Goal: Task Accomplishment & Management: Manage account settings

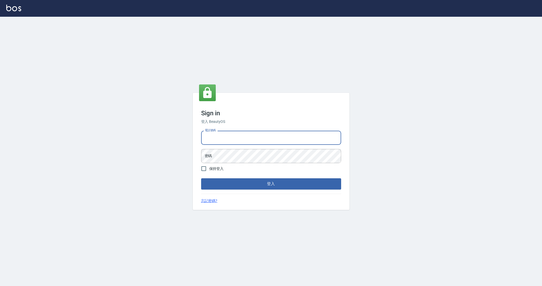
type input "0963199014"
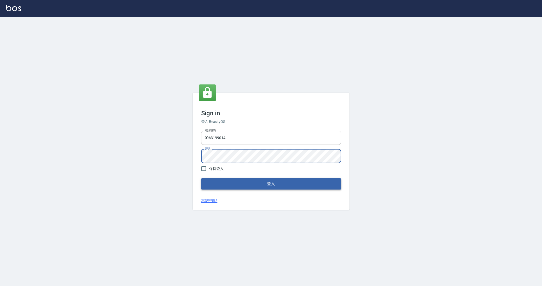
click at [232, 183] on button "登入" at bounding box center [271, 183] width 140 height 11
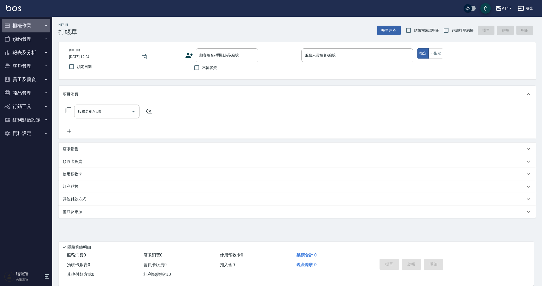
click at [29, 28] on button "櫃檯作業" at bounding box center [26, 26] width 48 height 14
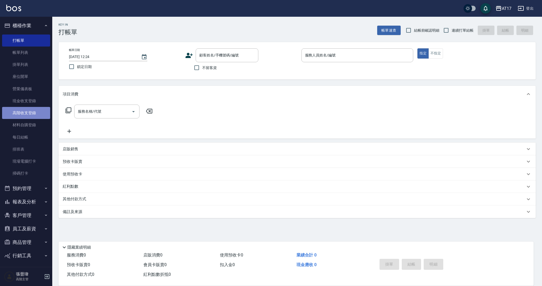
click at [44, 114] on link "高階收支登錄" at bounding box center [26, 113] width 48 height 12
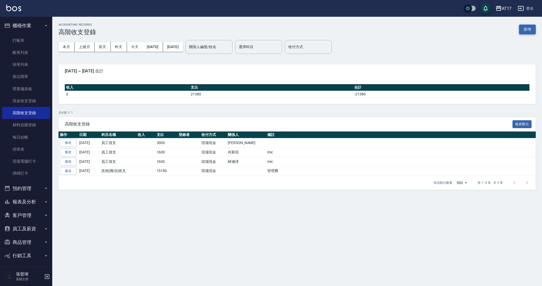
click at [524, 28] on button "新增" at bounding box center [527, 30] width 17 height 10
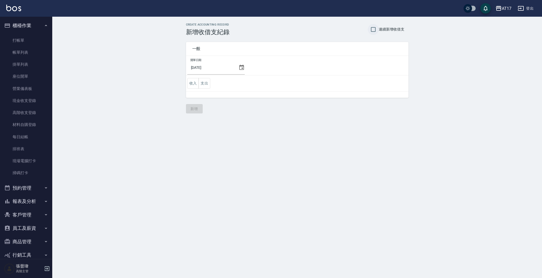
click at [376, 28] on input "連續新增收借支" at bounding box center [373, 29] width 11 height 11
checkbox input "true"
click at [204, 84] on button "支出" at bounding box center [204, 83] width 12 height 11
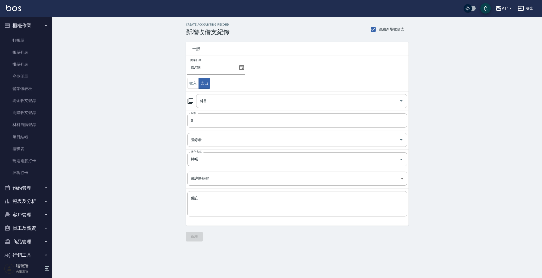
click at [239, 64] on div "2025/09/08" at bounding box center [215, 68] width 57 height 14
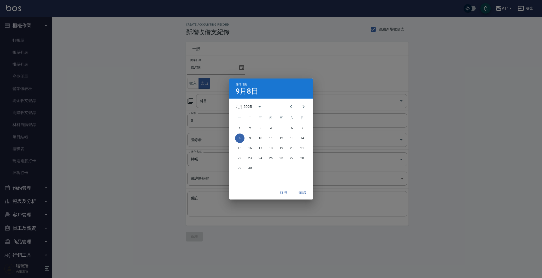
click at [239, 67] on div "選擇日期 9月8日 九月 2025 一 二 三 四 五 六 日 1 2 3 4 5 6 7 8 9 10 11 12 13 14 15 16 17 18 19…" at bounding box center [271, 139] width 542 height 278
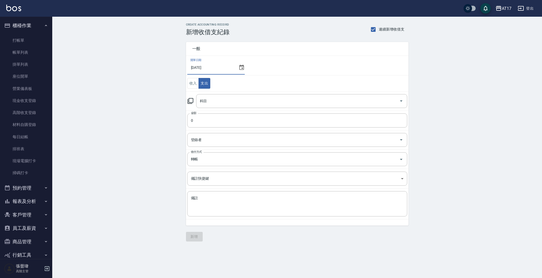
click at [241, 68] on icon at bounding box center [241, 67] width 5 height 5
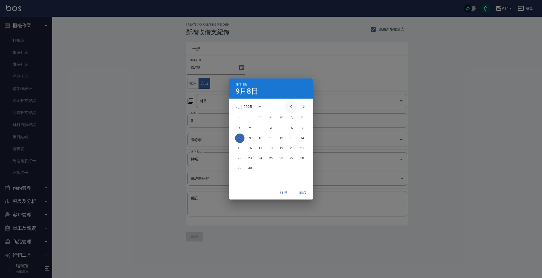
click at [291, 108] on icon "Previous month" at bounding box center [291, 106] width 2 height 3
click at [301, 168] on button "31" at bounding box center [302, 167] width 9 height 9
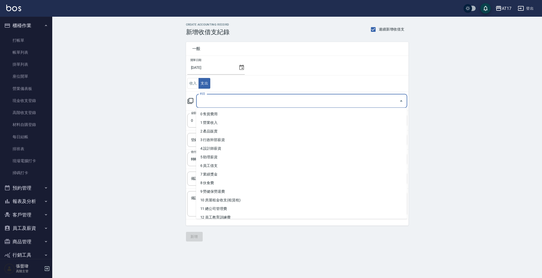
click at [246, 101] on input "科目" at bounding box center [297, 101] width 198 height 9
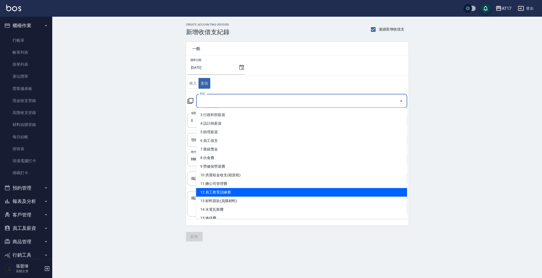
scroll to position [26, 0]
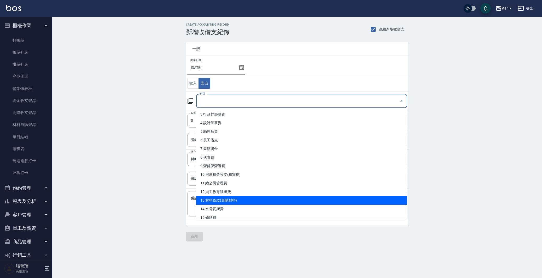
click at [259, 198] on li "13 材料貨款(員購材料)" at bounding box center [301, 200] width 211 height 9
type input "13 材料貨款(員購材料)"
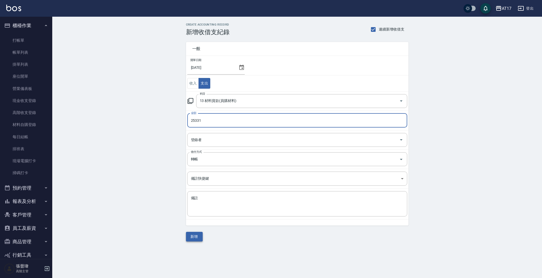
type input "25331"
click at [199, 237] on button "新增" at bounding box center [194, 237] width 17 height 10
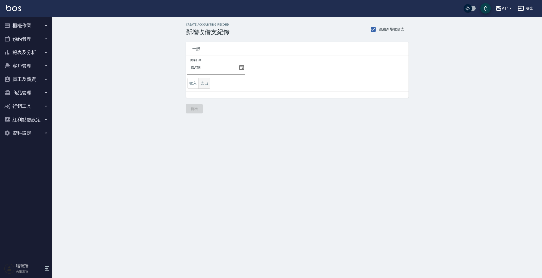
click at [203, 85] on button "支出" at bounding box center [204, 83] width 12 height 11
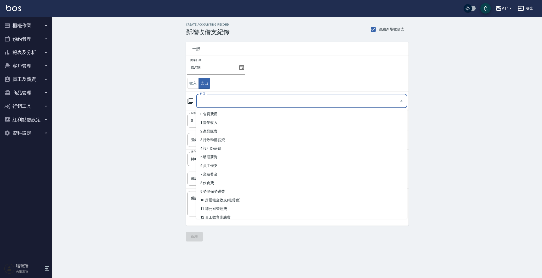
click at [256, 103] on input "科目" at bounding box center [297, 101] width 198 height 9
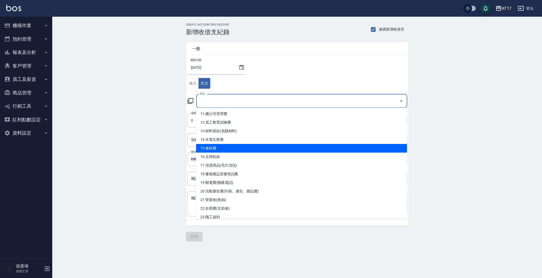
scroll to position [95, 0]
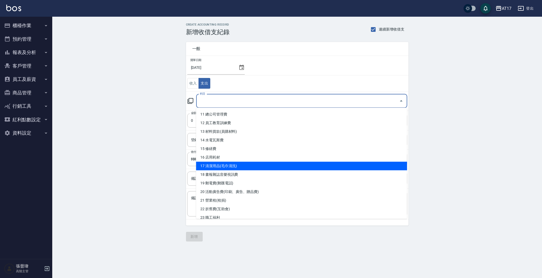
click at [236, 166] on li "17 清潔用品(毛巾清洗)" at bounding box center [301, 166] width 211 height 9
type input "17 清潔用品(毛巾清洗)"
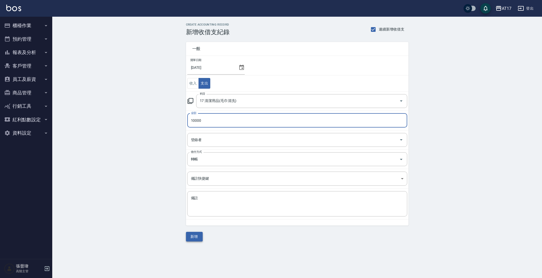
type input "10000"
click at [199, 239] on button "新增" at bounding box center [194, 237] width 17 height 10
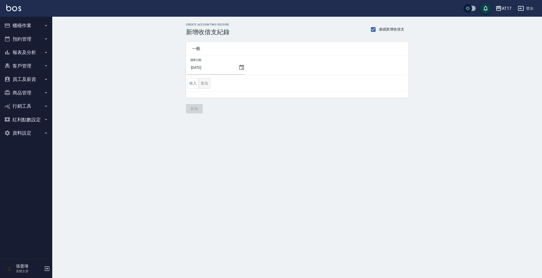
click at [204, 87] on button "支出" at bounding box center [204, 83] width 12 height 11
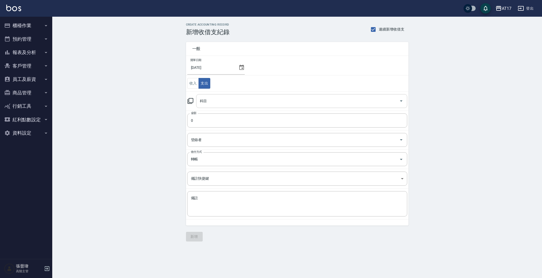
click at [229, 107] on div "科目" at bounding box center [301, 101] width 211 height 14
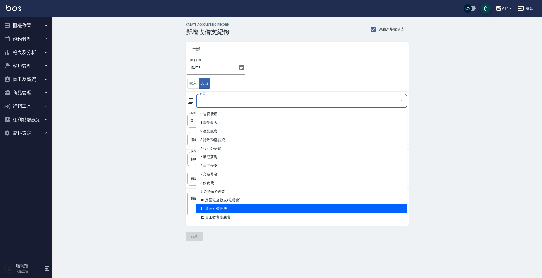
click at [257, 209] on li "11 總公司管理費" at bounding box center [301, 209] width 211 height 9
type input "11 總公司管理費"
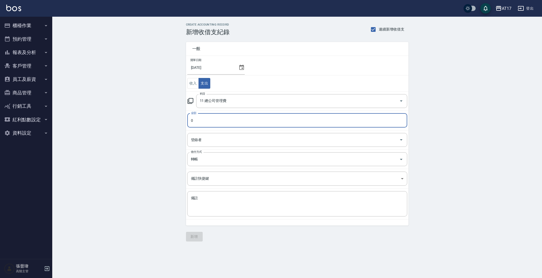
click at [209, 121] on input "0" at bounding box center [297, 121] width 220 height 14
type input "0208645"
click at [190, 234] on button "新增" at bounding box center [194, 237] width 17 height 10
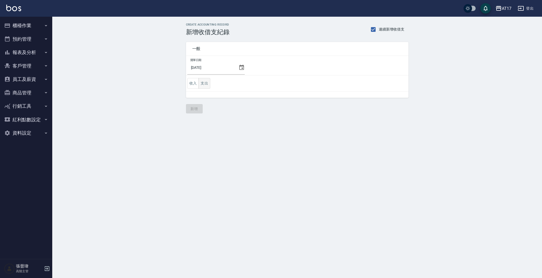
click at [208, 84] on button "支出" at bounding box center [204, 83] width 12 height 11
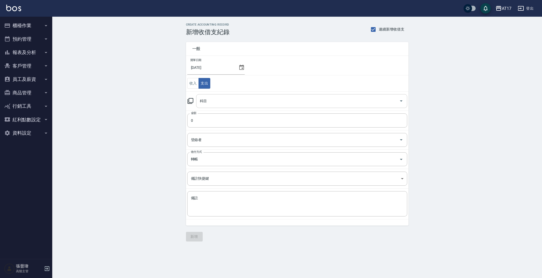
click at [257, 103] on input "科目" at bounding box center [297, 101] width 198 height 9
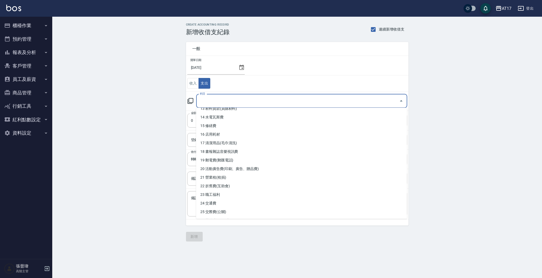
scroll to position [116, 0]
click at [395, 171] on li "20 活動廣告費(印刷、廣告、贈品費)" at bounding box center [301, 170] width 211 height 9
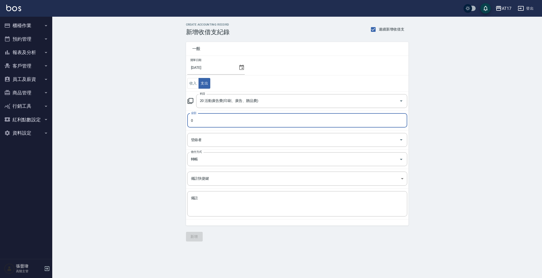
click at [391, 124] on input "0" at bounding box center [297, 121] width 220 height 14
drag, startPoint x: 401, startPoint y: 102, endPoint x: 402, endPoint y: 108, distance: 5.4
click at [401, 102] on icon "Open" at bounding box center [401, 101] width 6 height 6
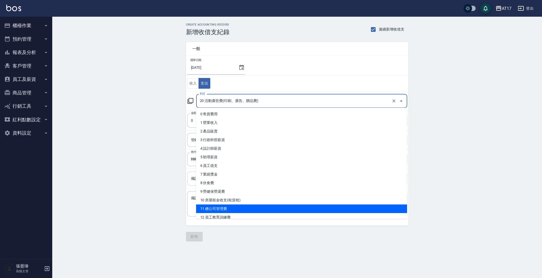
drag, startPoint x: 316, startPoint y: 207, endPoint x: 355, endPoint y: 186, distance: 43.7
click at [317, 207] on li "11 總公司管理費" at bounding box center [301, 209] width 211 height 9
type input "11 總公司管理費"
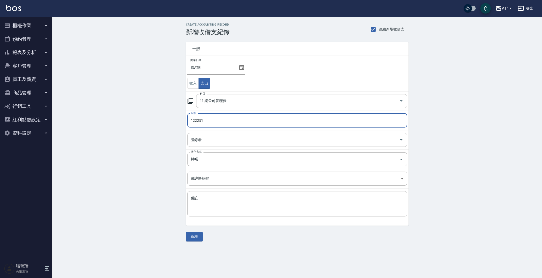
type input "122251"
click td "備註快捷鍵 ​ 備註快捷鍵"
click div "x 備註"
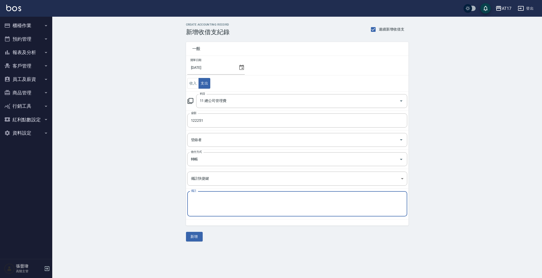
type textarea "5"
type textarea "５"
type textarea "中"
click button "新增"
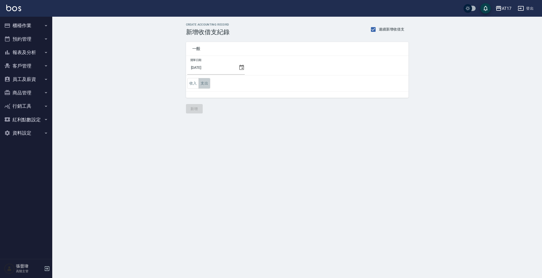
click at [208, 85] on button "支出" at bounding box center [204, 83] width 12 height 11
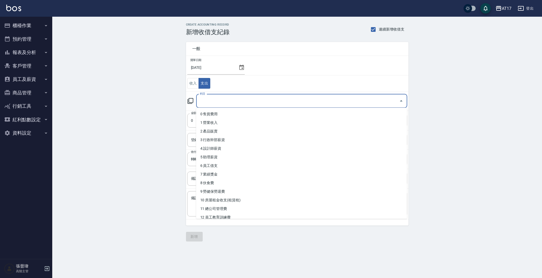
click at [242, 102] on input "科目" at bounding box center [297, 101] width 198 height 9
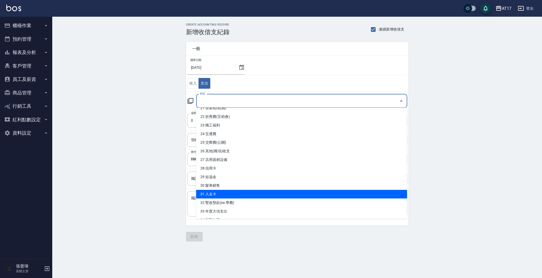
scroll to position [187, 0]
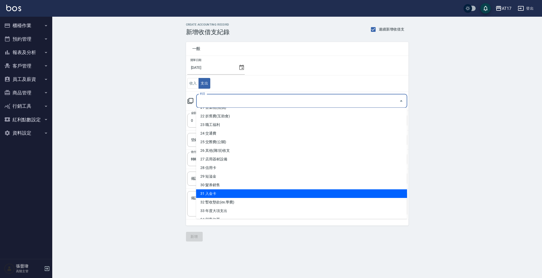
click at [225, 193] on li "31 入金卡" at bounding box center [301, 194] width 211 height 9
type input "31 入金卡"
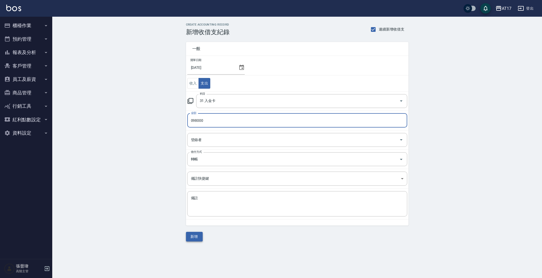
type input "098000"
click at [200, 237] on button "新增" at bounding box center [194, 237] width 17 height 10
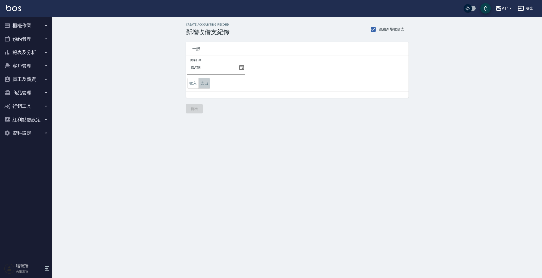
click at [206, 83] on button "支出" at bounding box center [204, 83] width 12 height 11
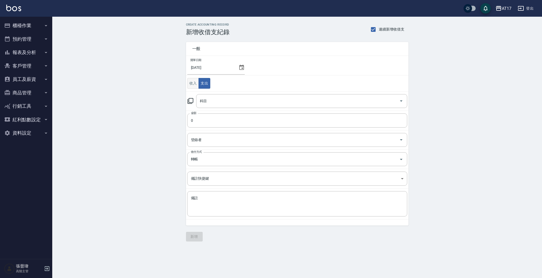
click at [190, 85] on button "收入" at bounding box center [193, 83] width 12 height 11
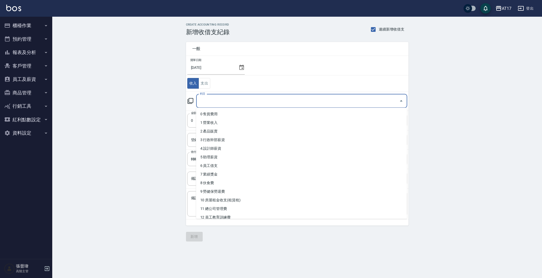
click at [213, 97] on input "科目" at bounding box center [297, 101] width 198 height 9
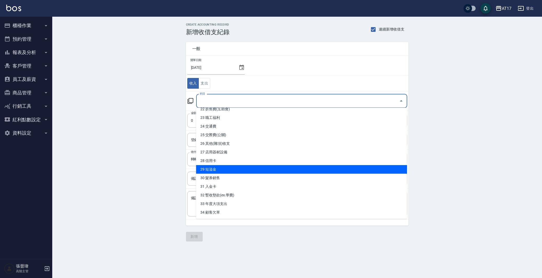
scroll to position [195, 0]
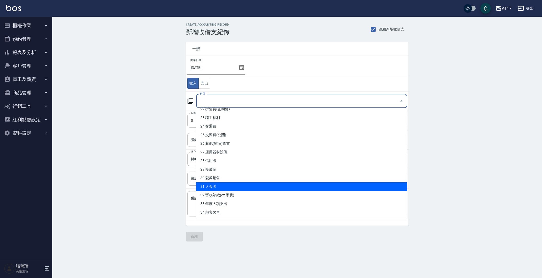
click at [224, 186] on li "31 入金卡" at bounding box center [301, 187] width 211 height 9
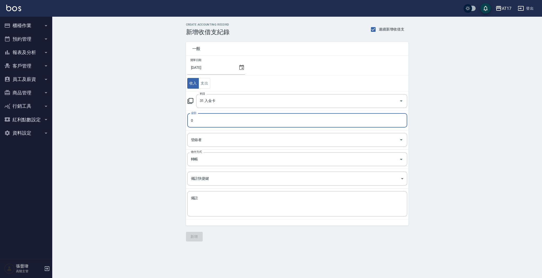
type input "31 入金卡"
type input "318978"
click at [196, 236] on button "新增" at bounding box center [194, 237] width 17 height 10
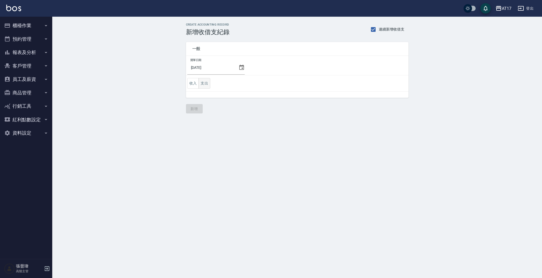
click at [205, 82] on button "支出" at bounding box center [204, 83] width 12 height 11
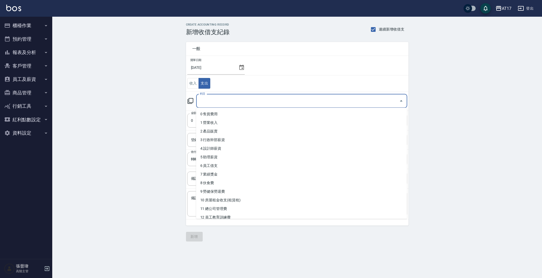
drag, startPoint x: 235, startPoint y: 99, endPoint x: 230, endPoint y: 143, distance: 44.4
click at [235, 99] on input "科目" at bounding box center [297, 101] width 198 height 9
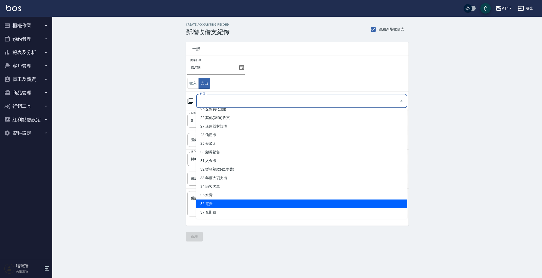
click at [251, 204] on li "36 電費" at bounding box center [301, 204] width 211 height 9
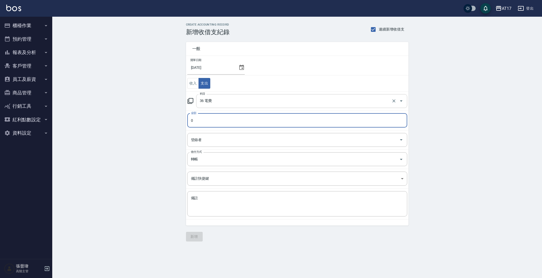
click at [239, 103] on input "36 電費" at bounding box center [294, 101] width 192 height 9
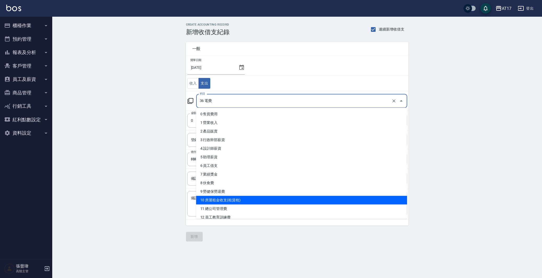
click at [243, 198] on li "10 房屋租金收支(租賃稅)" at bounding box center [301, 200] width 211 height 9
type input "10 房屋租金收支(租賃稅)"
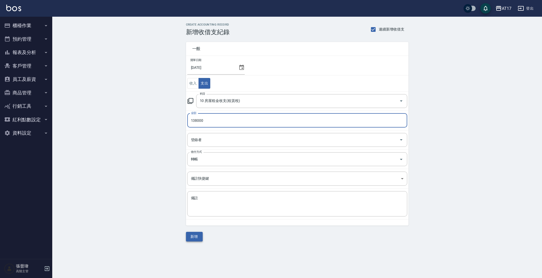
type input "138000"
click at [194, 237] on button "新增" at bounding box center [194, 237] width 17 height 10
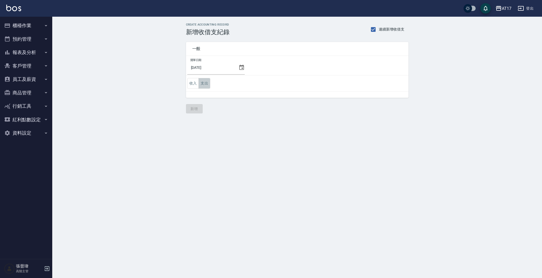
click at [207, 86] on button "支出" at bounding box center [204, 83] width 12 height 11
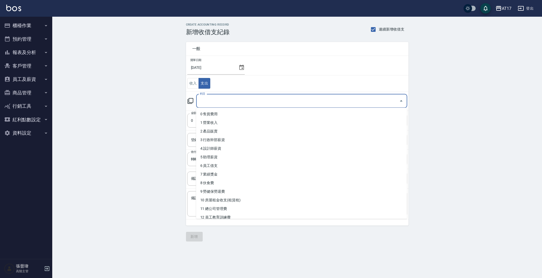
click at [228, 102] on input "科目" at bounding box center [297, 101] width 198 height 9
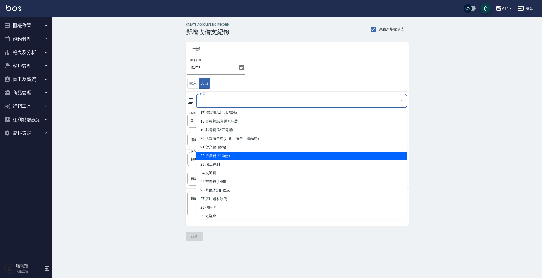
scroll to position [145, 0]
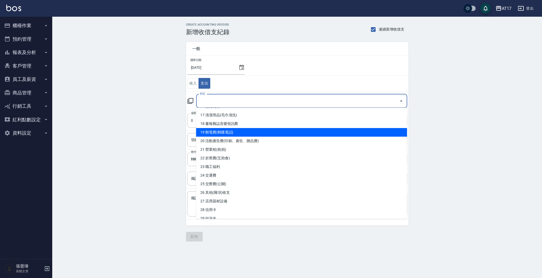
click at [250, 133] on li "19 郵電費(郵匯電話)" at bounding box center [301, 132] width 211 height 9
type input "19 郵電費(郵匯電話)"
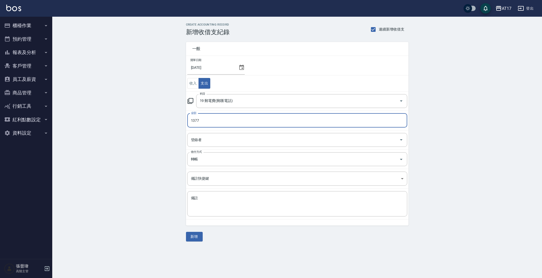
scroll to position [0, 0]
type input "1377"
click at [199, 239] on button "新增" at bounding box center [194, 237] width 17 height 10
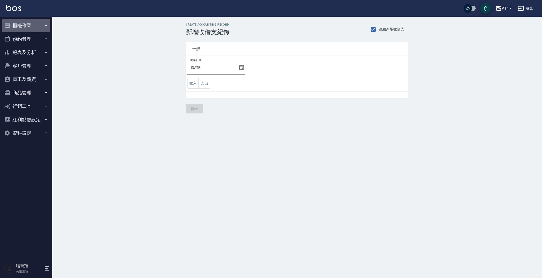
click at [26, 25] on button "櫃檯作業" at bounding box center [26, 26] width 48 height 14
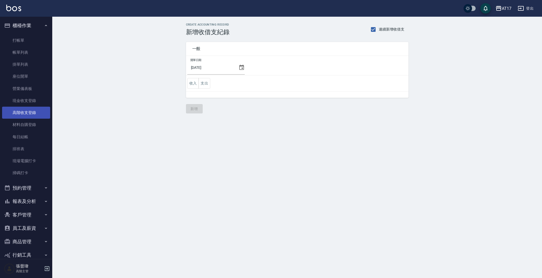
click at [24, 113] on link "高階收支登錄" at bounding box center [26, 113] width 48 height 12
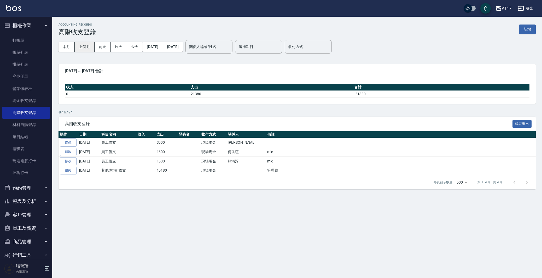
drag, startPoint x: 96, startPoint y: 49, endPoint x: 90, endPoint y: 48, distance: 5.6
click at [94, 49] on div "本月 上個月 前天 昨天 今天" at bounding box center [100, 47] width 84 height 10
click at [89, 47] on button "上個月" at bounding box center [85, 47] width 20 height 10
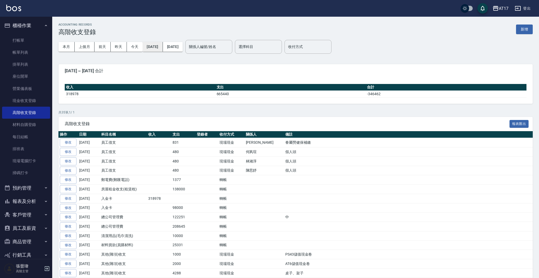
click at [154, 49] on button "2025/08/01" at bounding box center [153, 47] width 20 height 10
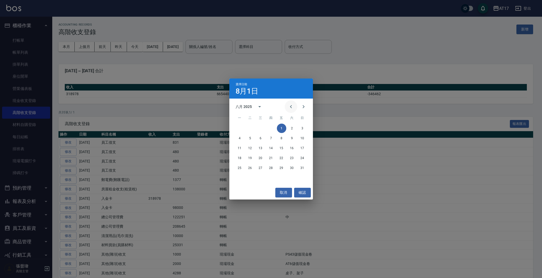
click at [292, 108] on icon "Previous month" at bounding box center [291, 107] width 6 height 6
click at [269, 168] on button "31" at bounding box center [270, 167] width 9 height 9
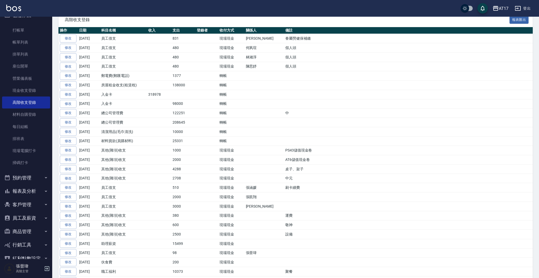
scroll to position [11, 0]
click at [34, 187] on button "報表及分析" at bounding box center [26, 191] width 48 height 14
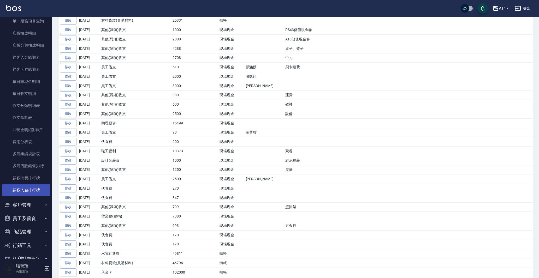
scroll to position [524, 0]
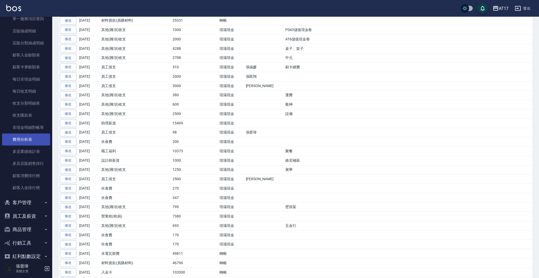
click at [30, 138] on link "費用分析表" at bounding box center [26, 140] width 48 height 12
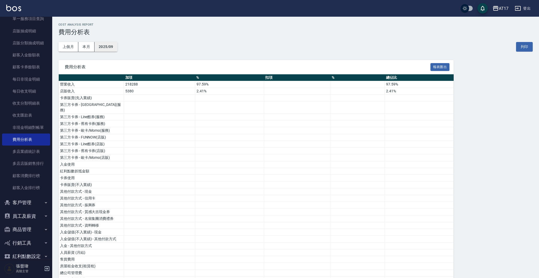
click at [104, 46] on button "2025/09" at bounding box center [106, 47] width 23 height 10
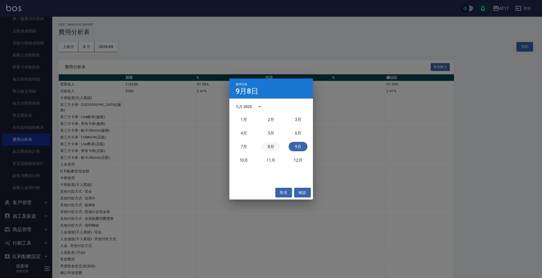
click at [274, 142] on button "8月" at bounding box center [270, 146] width 19 height 9
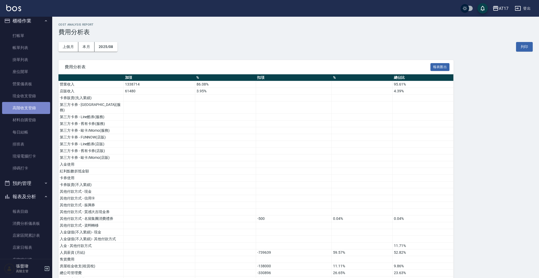
click at [33, 110] on link "高階收支登錄" at bounding box center [26, 108] width 48 height 12
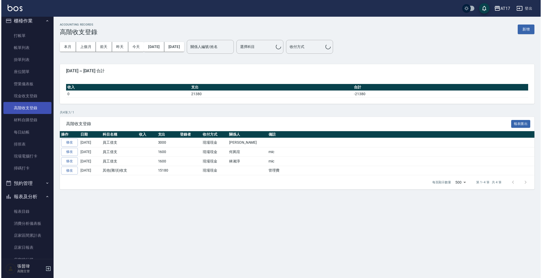
scroll to position [6, 0]
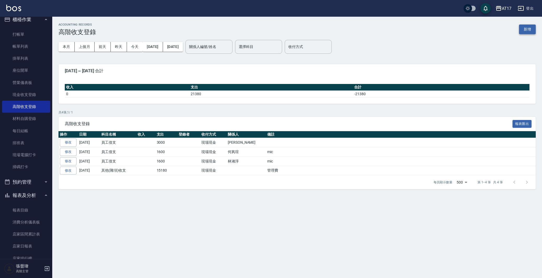
click at [521, 28] on button "新增" at bounding box center [527, 30] width 17 height 10
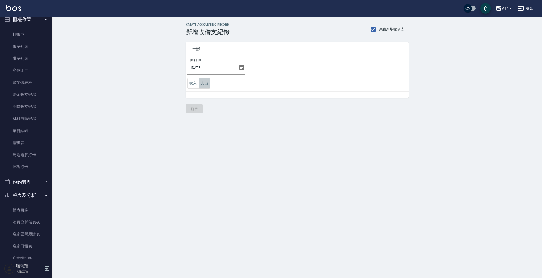
click at [204, 84] on button "支出" at bounding box center [204, 83] width 12 height 11
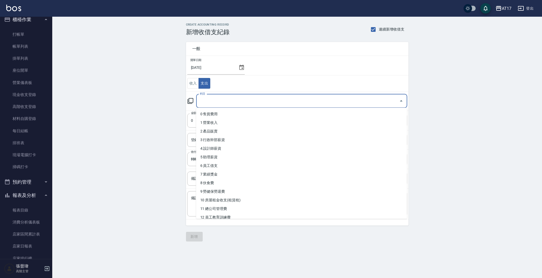
click at [240, 103] on input "科目" at bounding box center [297, 101] width 198 height 9
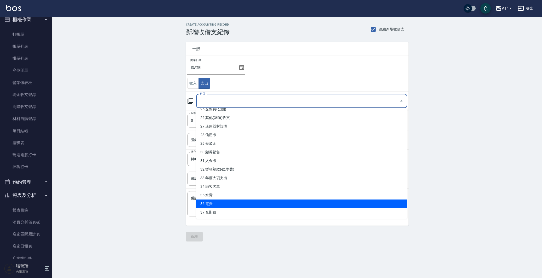
click at [241, 206] on li "36 電費" at bounding box center [301, 204] width 211 height 9
type input "36 電費"
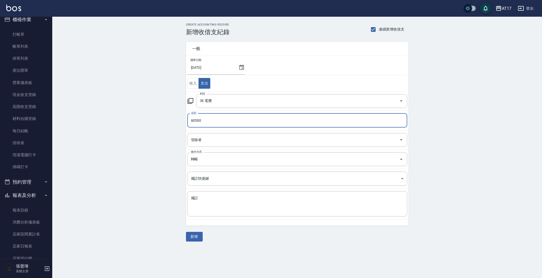
type input "60500"
click at [240, 67] on icon at bounding box center [241, 67] width 5 height 5
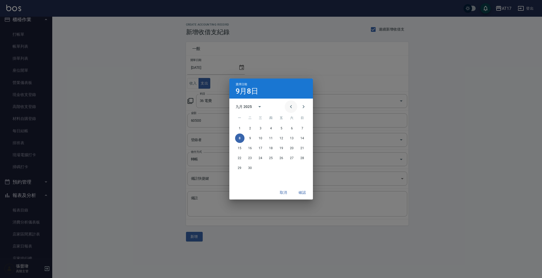
click at [293, 106] on icon "Previous month" at bounding box center [291, 107] width 6 height 6
click at [302, 167] on button "31" at bounding box center [302, 167] width 9 height 9
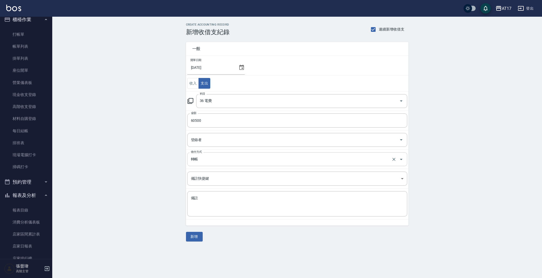
click at [217, 163] on input "轉帳" at bounding box center [290, 159] width 201 height 9
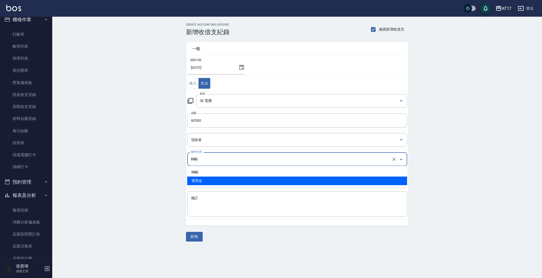
click at [227, 180] on li "零用金" at bounding box center [297, 181] width 220 height 9
type input "零用金"
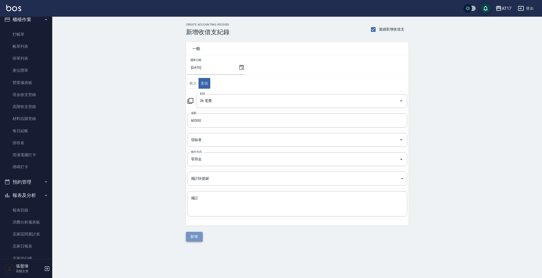
click at [197, 238] on button "新增" at bounding box center [194, 237] width 17 height 10
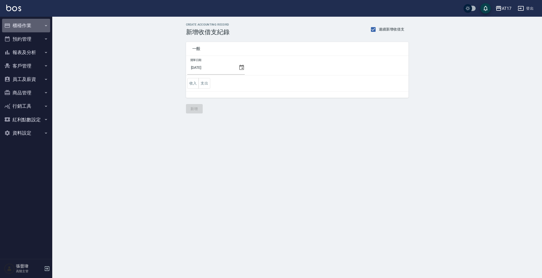
click at [47, 27] on icon "button" at bounding box center [46, 26] width 4 height 4
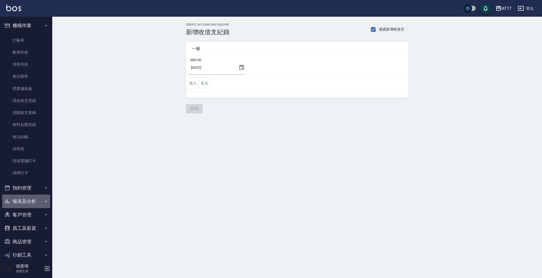
click at [28, 199] on button "報表及分析" at bounding box center [26, 202] width 48 height 14
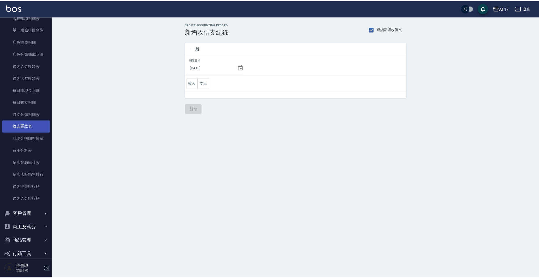
scroll to position [513, 0]
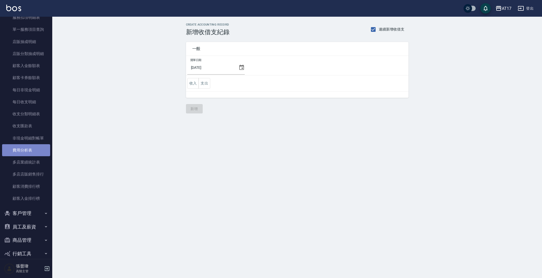
click at [38, 145] on link "費用分析表" at bounding box center [26, 150] width 48 height 12
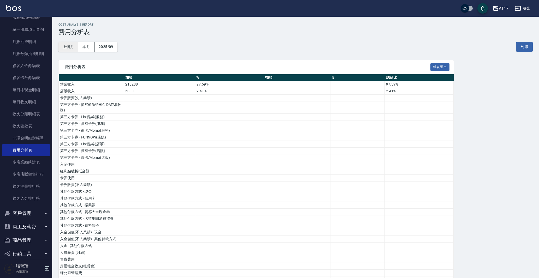
click at [67, 44] on button "上個月" at bounding box center [68, 47] width 20 height 10
click at [439, 66] on button "報表匯出" at bounding box center [440, 67] width 19 height 8
click at [522, 11] on button "登出" at bounding box center [523, 9] width 20 height 10
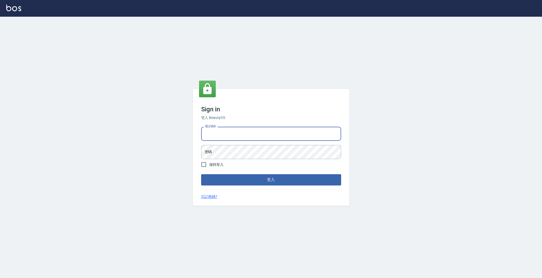
type input "0963199014"
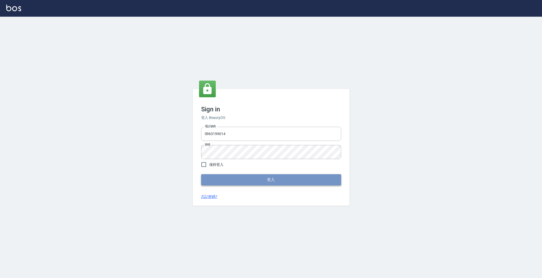
click at [274, 180] on button "登入" at bounding box center [271, 179] width 140 height 11
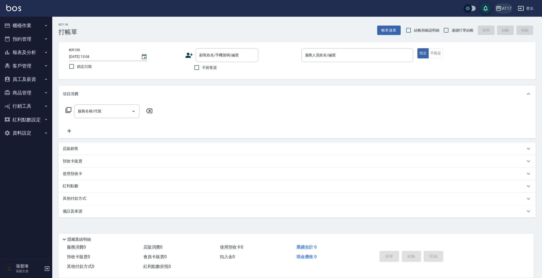
click at [501, 7] on icon "button" at bounding box center [498, 8] width 6 height 6
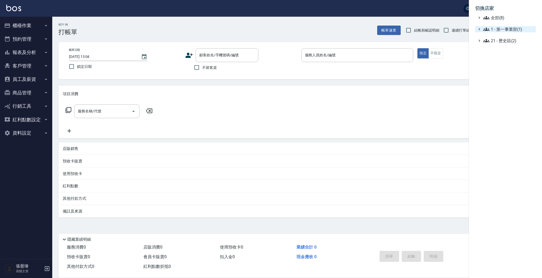
click at [514, 29] on span "1 - 第一事業部(1)" at bounding box center [508, 29] width 50 height 6
click at [512, 37] on span "1.08 - 張晉瑋(6)" at bounding box center [510, 35] width 45 height 6
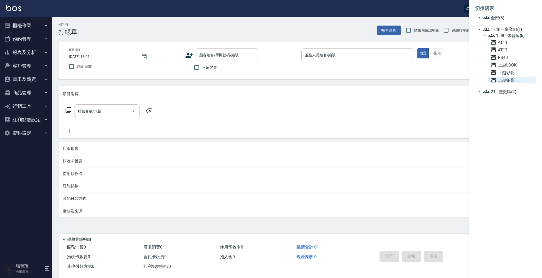
click at [503, 79] on span "上越鉑客" at bounding box center [511, 80] width 43 height 6
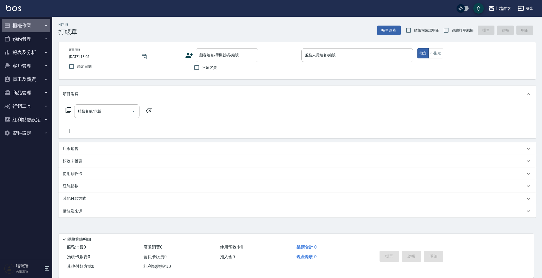
click at [32, 26] on button "櫃檯作業" at bounding box center [26, 26] width 48 height 14
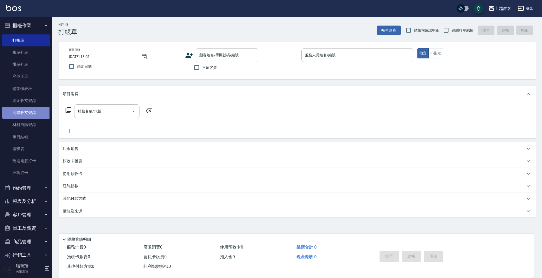
click at [25, 113] on link "高階收支登錄" at bounding box center [26, 113] width 48 height 12
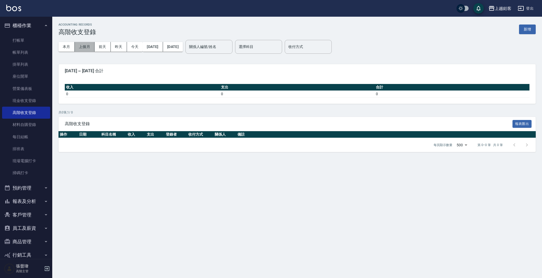
click at [86, 48] on button "上個月" at bounding box center [85, 47] width 20 height 10
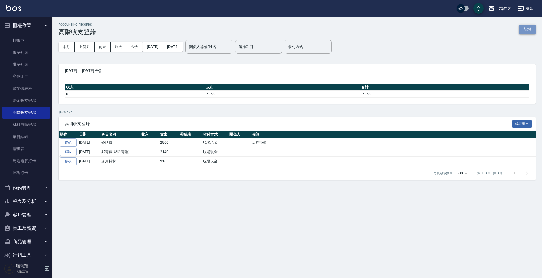
click at [533, 31] on button "新增" at bounding box center [527, 30] width 17 height 10
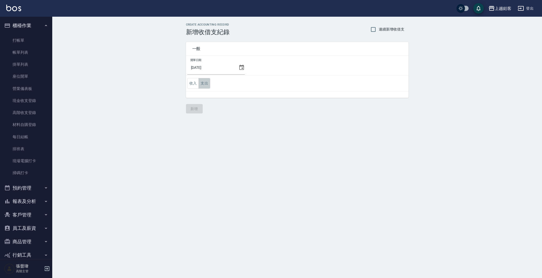
click at [206, 84] on button "支出" at bounding box center [204, 83] width 12 height 11
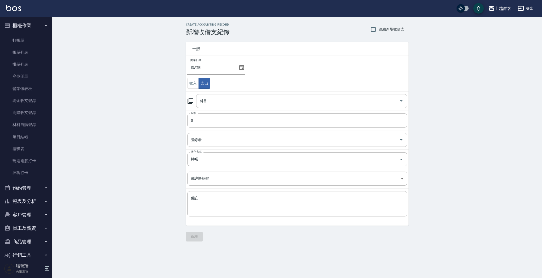
click at [241, 67] on icon at bounding box center [241, 67] width 6 height 6
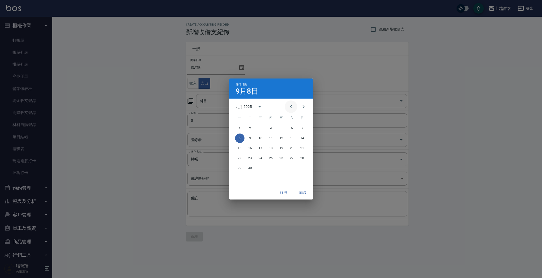
click at [293, 107] on icon "Previous month" at bounding box center [291, 107] width 6 height 6
click at [299, 169] on button "31" at bounding box center [302, 167] width 9 height 9
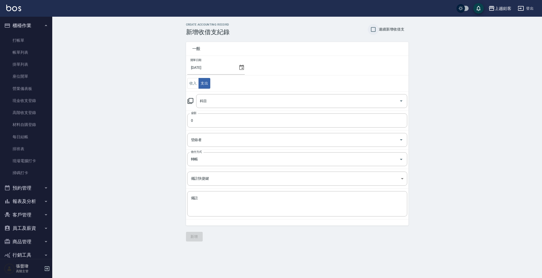
click at [376, 29] on input "連續新增收借支" at bounding box center [373, 29] width 11 height 11
checkbox input "true"
click at [244, 104] on input "科目" at bounding box center [297, 101] width 198 height 9
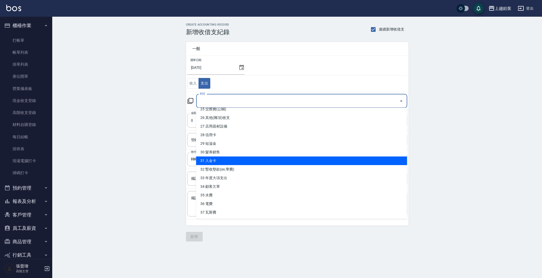
scroll to position [220, 0]
click at [236, 162] on li "31 入金卡" at bounding box center [301, 161] width 211 height 9
type input "31 入金卡"
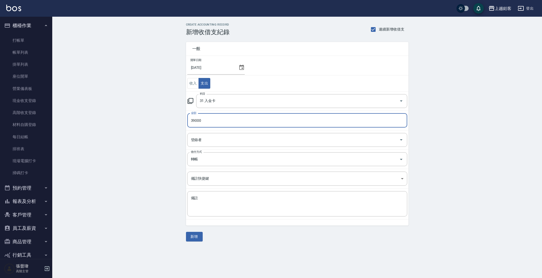
scroll to position [0, 0]
type input "39000"
click at [198, 238] on button "新增" at bounding box center [194, 237] width 17 height 10
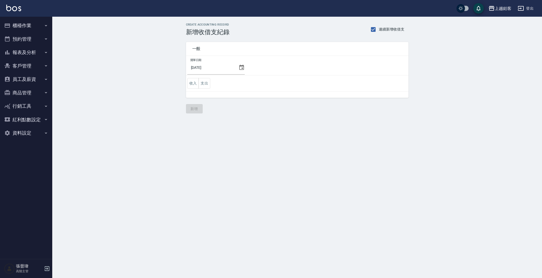
click at [192, 90] on td "收入 支出" at bounding box center [297, 83] width 222 height 16
click at [195, 83] on button "收入" at bounding box center [193, 83] width 12 height 11
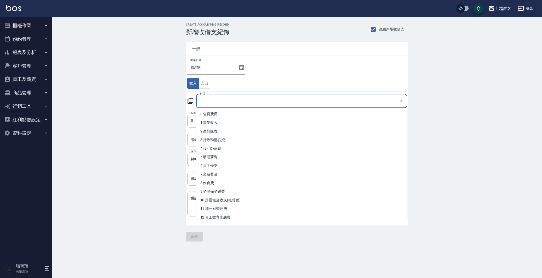
click at [233, 102] on input "科目" at bounding box center [297, 101] width 198 height 9
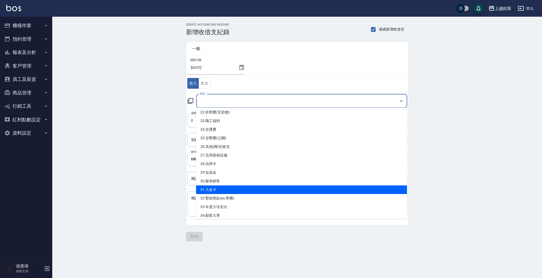
scroll to position [192, 0]
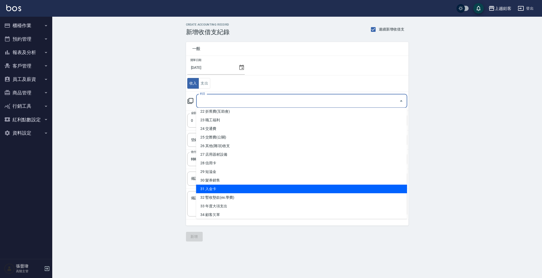
click at [236, 189] on li "31 入金卡" at bounding box center [301, 189] width 211 height 9
type input "31 入金卡"
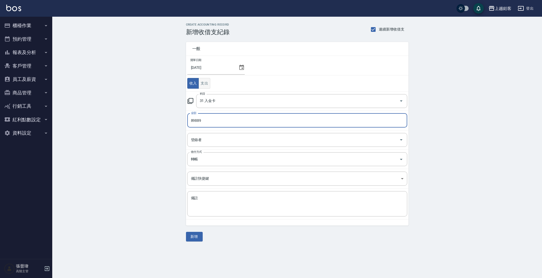
type input "89889"
click at [202, 81] on button "支出" at bounding box center [204, 83] width 12 height 11
click at [192, 82] on button "收入" at bounding box center [193, 83] width 12 height 11
click at [198, 237] on button "新增" at bounding box center [194, 237] width 17 height 10
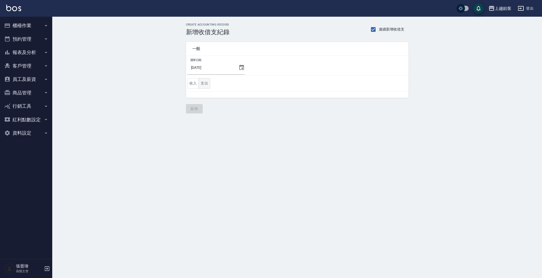
click at [201, 81] on button "支出" at bounding box center [204, 83] width 12 height 11
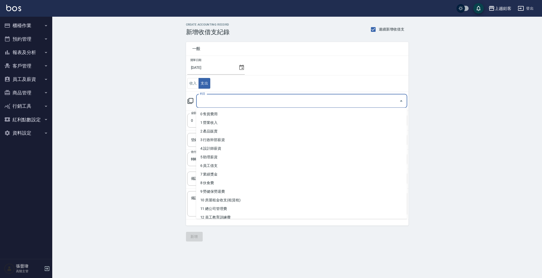
click at [265, 102] on input "科目" at bounding box center [297, 101] width 198 height 9
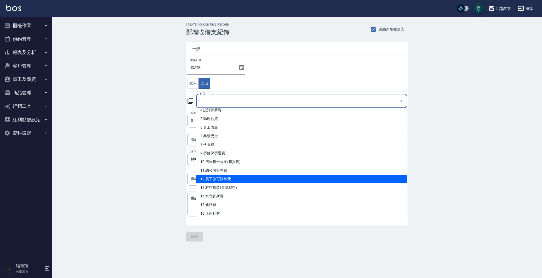
scroll to position [39, 0]
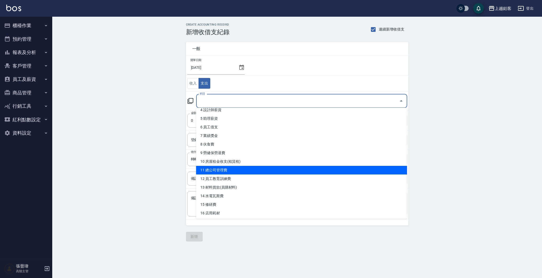
click at [292, 173] on li "11 總公司管理費" at bounding box center [301, 170] width 211 height 9
type input "11 總公司管理費"
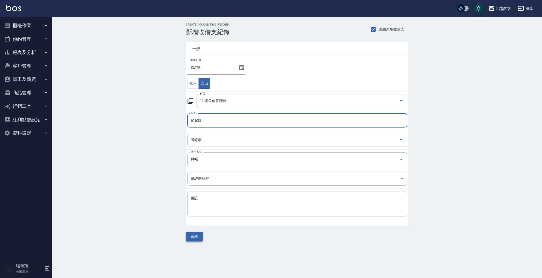
type input "61635"
click at [189, 238] on button "新增" at bounding box center [194, 237] width 17 height 10
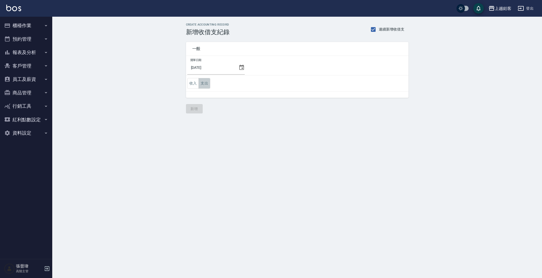
click at [206, 81] on button "支出" at bounding box center [204, 83] width 12 height 11
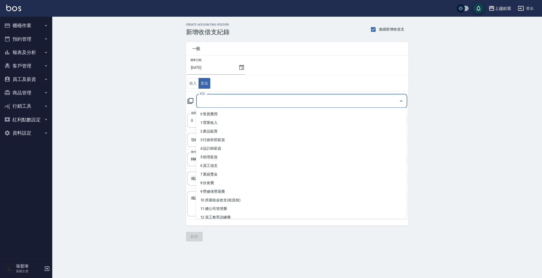
click at [203, 99] on div "科目 科目" at bounding box center [301, 101] width 211 height 14
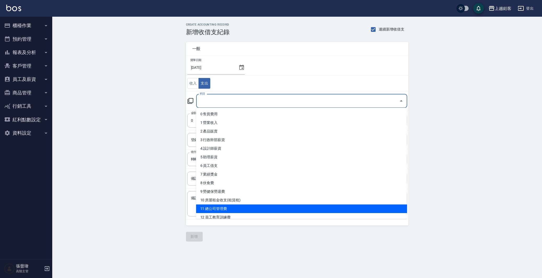
click at [227, 207] on li "11 總公司管理費" at bounding box center [301, 209] width 211 height 9
type input "11 總公司管理費"
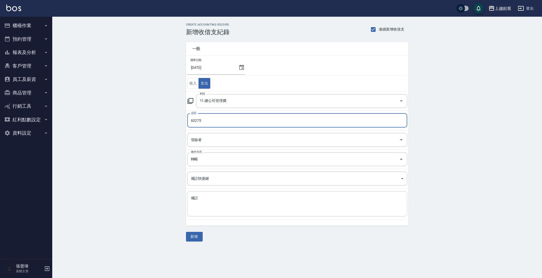
type input "63275"
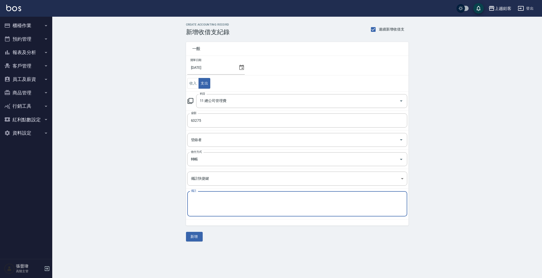
click at [224, 208] on textarea "備註" at bounding box center [297, 204] width 213 height 17
type textarea "5"
type textarea "中"
click at [198, 237] on button "新增" at bounding box center [194, 237] width 17 height 10
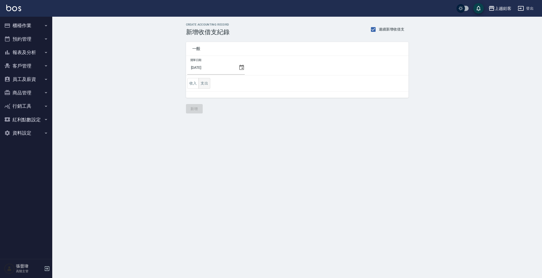
click at [208, 85] on button "支出" at bounding box center [204, 83] width 12 height 11
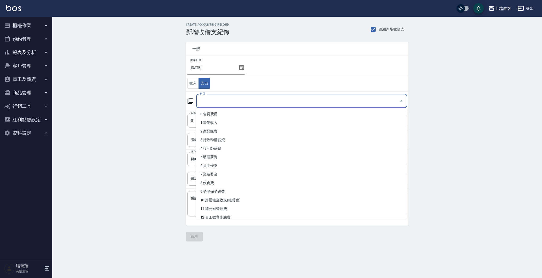
click at [231, 98] on input "科目" at bounding box center [297, 101] width 198 height 9
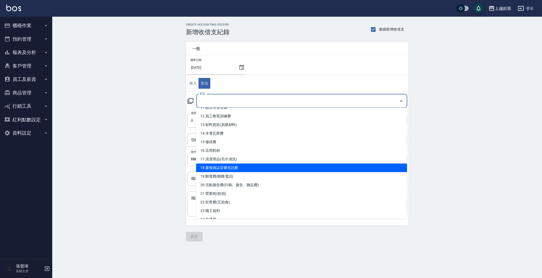
scroll to position [103, 0]
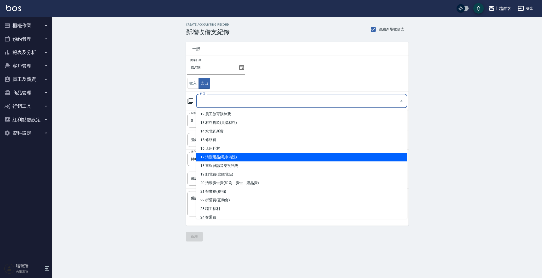
click at [266, 154] on li "17 清潔用品(毛巾清洗)" at bounding box center [301, 157] width 211 height 9
type input "17 清潔用品(毛巾清洗)"
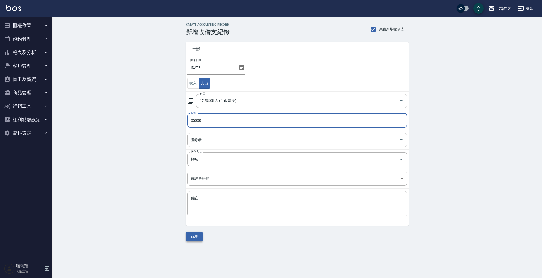
type input "05000"
click at [193, 237] on button "新增" at bounding box center [194, 237] width 17 height 10
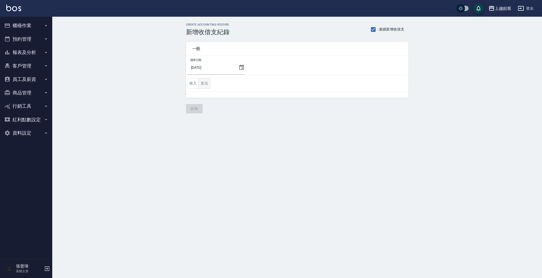
click at [210, 82] on button "支出" at bounding box center [204, 83] width 12 height 11
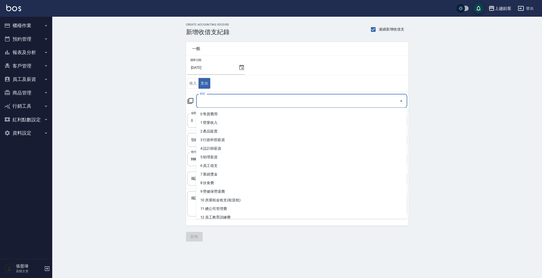
click at [350, 98] on input "科目" at bounding box center [297, 101] width 198 height 9
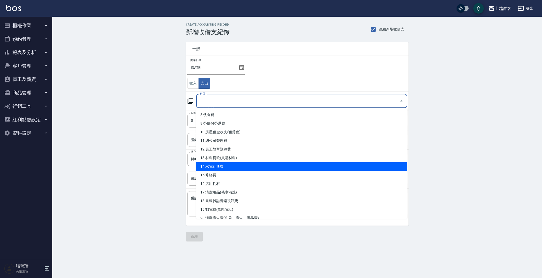
scroll to position [68, 0]
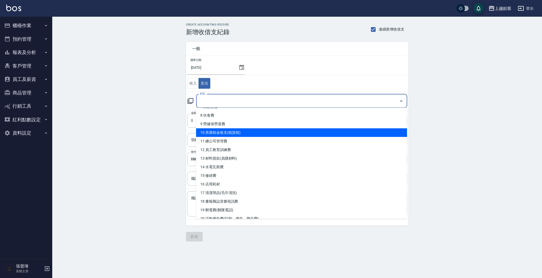
click at [285, 130] on li "10 房屋租金收支(租賃稅)" at bounding box center [301, 132] width 211 height 9
type input "10 房屋租金收支(租賃稅)"
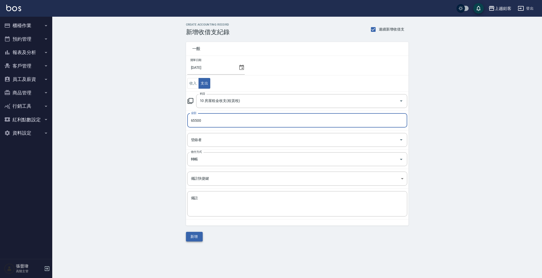
type input "65500"
click at [194, 234] on button "新增" at bounding box center [194, 237] width 17 height 10
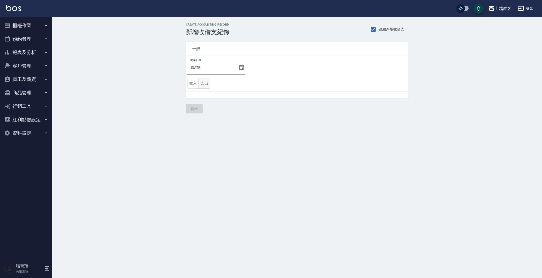
click at [204, 81] on button "支出" at bounding box center [204, 83] width 12 height 11
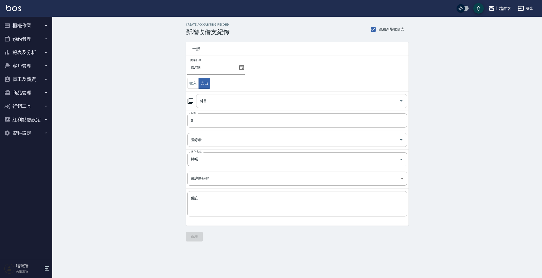
click at [234, 99] on input "科目" at bounding box center [297, 101] width 198 height 9
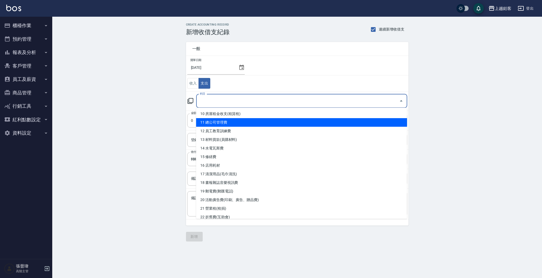
scroll to position [108, 0]
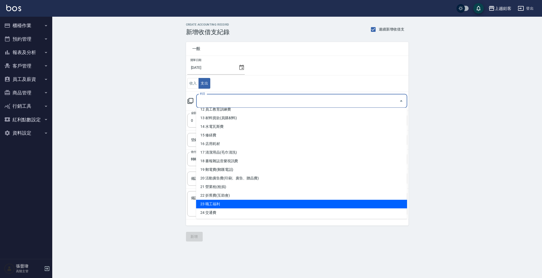
click at [269, 203] on li "23 職工福利" at bounding box center [301, 204] width 211 height 9
type input "23 職工福利"
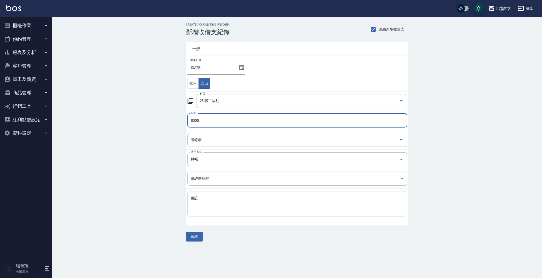
type input "8000"
click at [229, 201] on textarea "備註" at bounding box center [297, 204] width 213 height 17
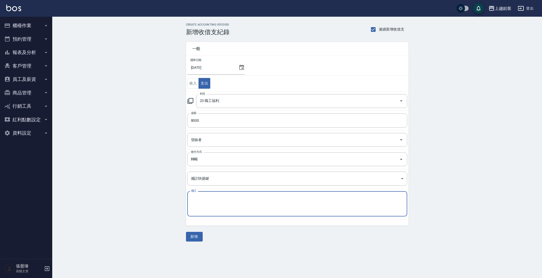
type textarea "5"
type textarea "職工福利"
click at [191, 236] on button "新增" at bounding box center [194, 237] width 17 height 10
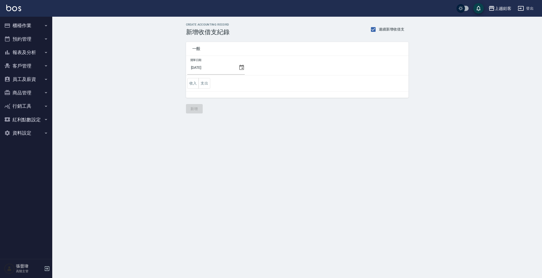
click at [27, 21] on button "櫃檯作業" at bounding box center [26, 26] width 48 height 14
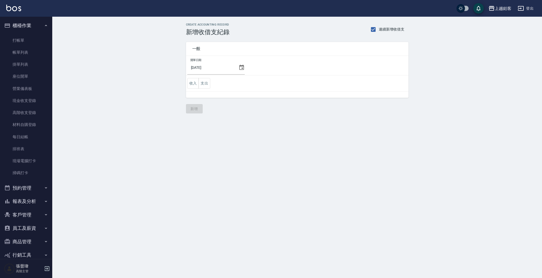
click at [21, 199] on button "報表及分析" at bounding box center [26, 202] width 48 height 14
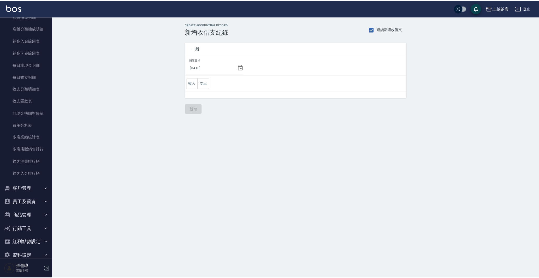
scroll to position [533, 0]
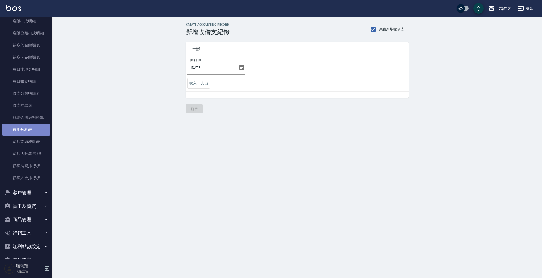
click at [33, 130] on link "費用分析表" at bounding box center [26, 130] width 48 height 12
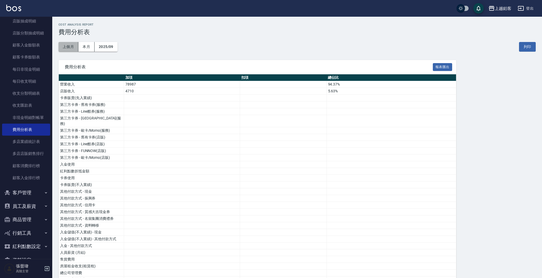
click at [66, 47] on button "上個月" at bounding box center [68, 47] width 20 height 10
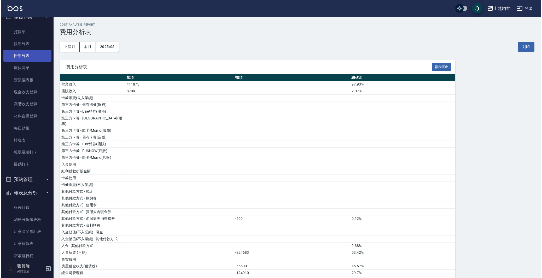
scroll to position [11, 0]
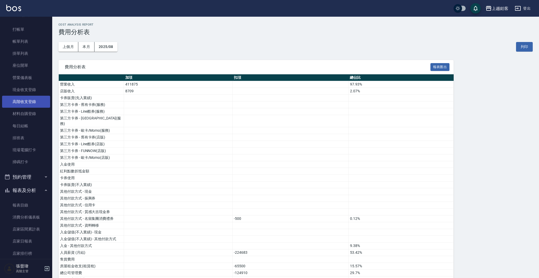
click at [41, 101] on link "高階收支登錄" at bounding box center [26, 102] width 48 height 12
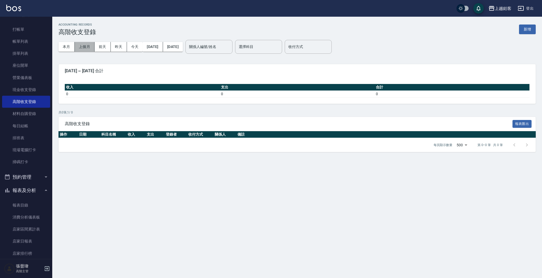
click at [84, 49] on button "上個月" at bounding box center [85, 47] width 20 height 10
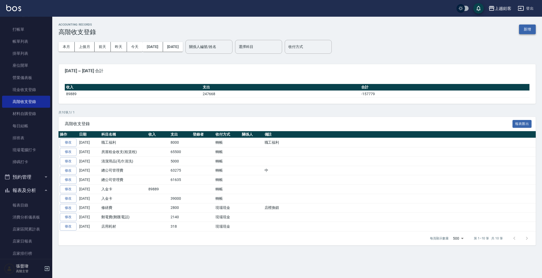
click at [528, 28] on button "新增" at bounding box center [527, 30] width 17 height 10
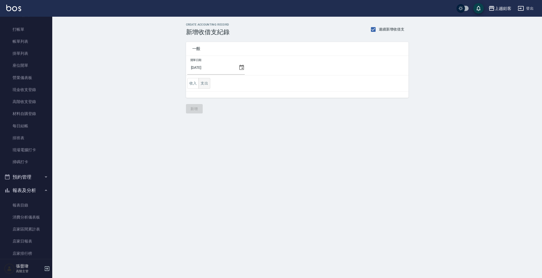
click at [203, 84] on button "支出" at bounding box center [204, 83] width 12 height 11
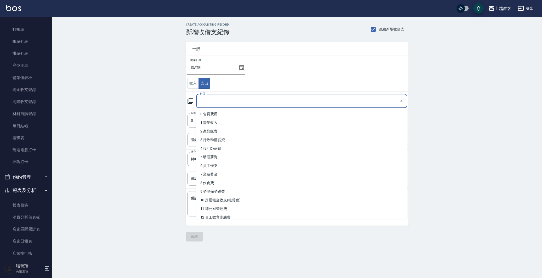
click at [231, 103] on input "科目" at bounding box center [297, 101] width 198 height 9
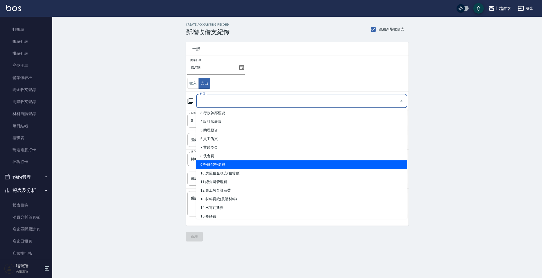
scroll to position [30, 0]
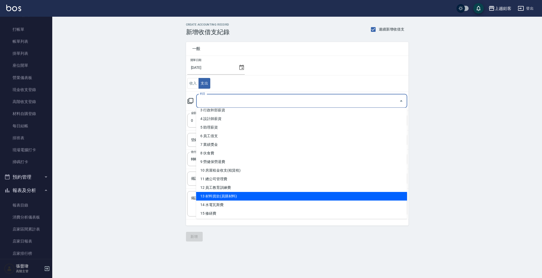
click at [299, 197] on li "13 材料貨款(員購材料)" at bounding box center [301, 196] width 211 height 9
type input "13 材料貨款(員購材料)"
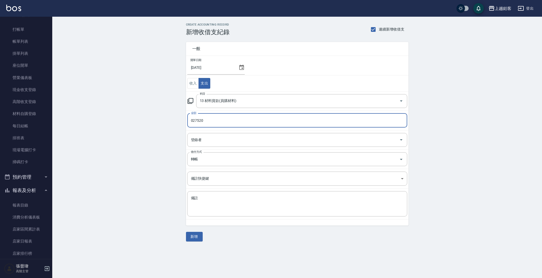
type input "027520"
click at [239, 70] on icon at bounding box center [241, 67] width 6 height 6
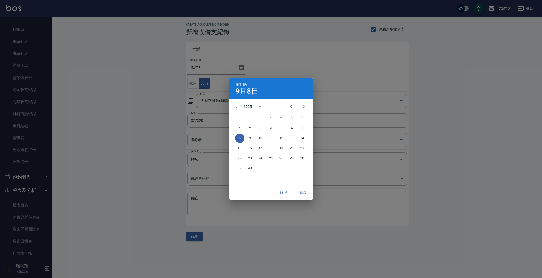
click at [242, 68] on div "選擇日期 9月8日 九月 2025 一 二 三 四 五 六 日 1 2 3 4 5 6 7 8 9 10 11 12 13 14 15 16 17 18 19…" at bounding box center [271, 139] width 542 height 278
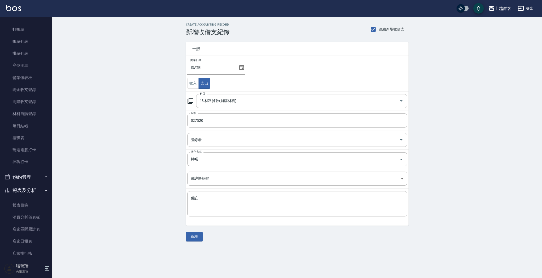
click at [242, 68] on icon at bounding box center [241, 67] width 6 height 6
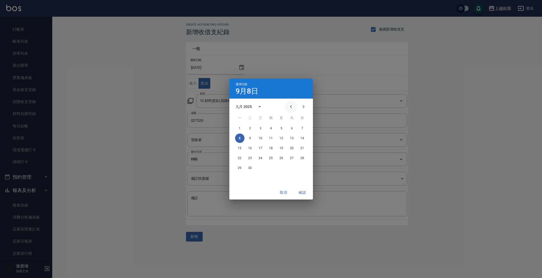
click at [292, 106] on icon "Previous month" at bounding box center [291, 107] width 6 height 6
click at [303, 171] on button "31" at bounding box center [302, 167] width 9 height 9
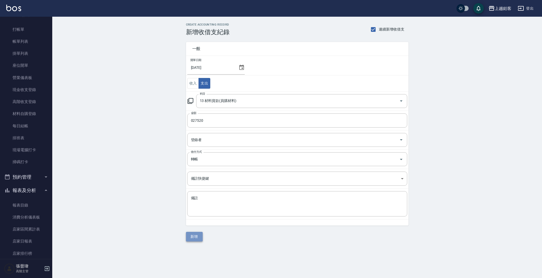
click at [194, 235] on button "新增" at bounding box center [194, 237] width 17 height 10
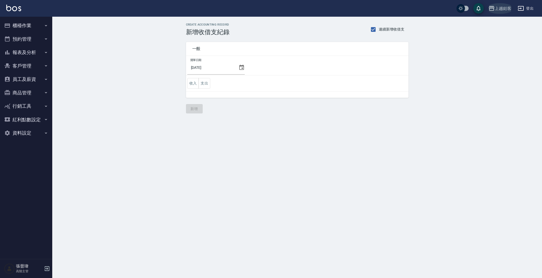
click at [502, 6] on div "上越鉑客" at bounding box center [503, 8] width 17 height 7
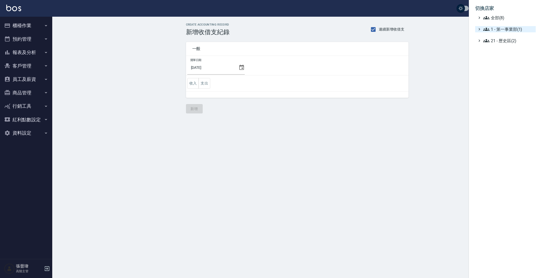
click at [509, 27] on span "1 - 第一事業部(1)" at bounding box center [508, 29] width 50 height 6
click at [517, 37] on span "1.08 - 張晉瑋(6)" at bounding box center [510, 35] width 45 height 6
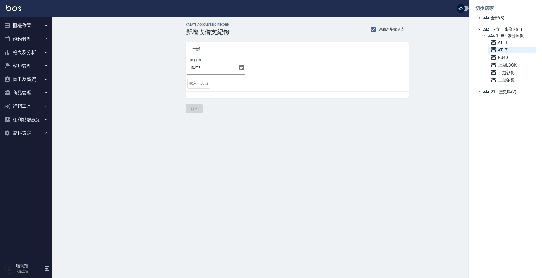
click at [506, 49] on span "AT17" at bounding box center [511, 50] width 43 height 6
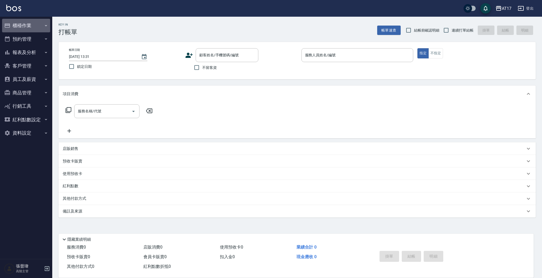
click at [40, 25] on button "櫃檯作業" at bounding box center [26, 26] width 48 height 14
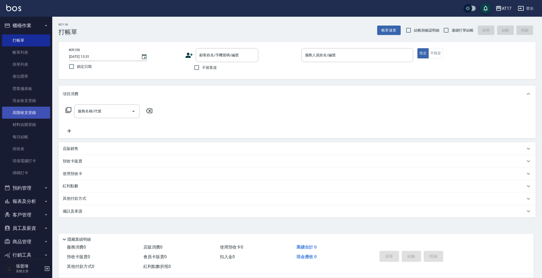
click at [37, 112] on link "高階收支登錄" at bounding box center [26, 113] width 48 height 12
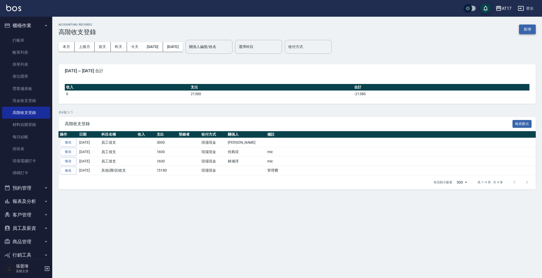
click at [529, 28] on button "新增" at bounding box center [527, 30] width 17 height 10
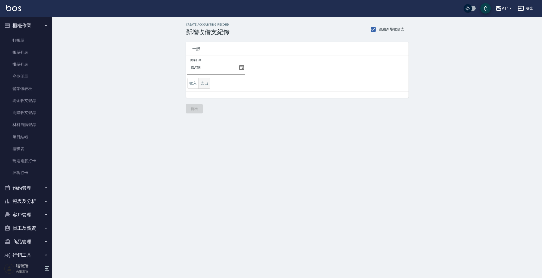
click at [207, 84] on button "支出" at bounding box center [204, 83] width 12 height 11
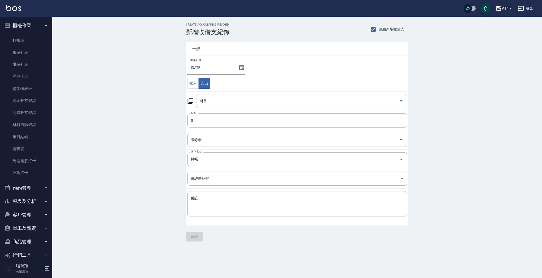
click at [237, 104] on input "科目" at bounding box center [297, 101] width 198 height 9
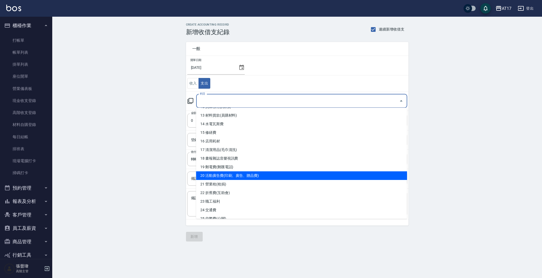
scroll to position [103, 0]
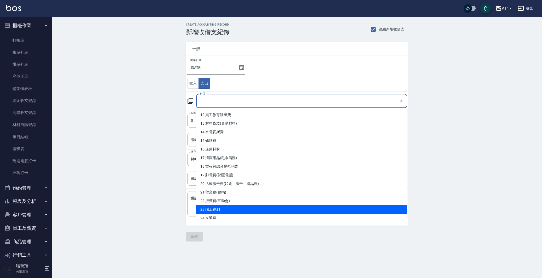
click at [244, 210] on li "23 職工福利" at bounding box center [301, 210] width 211 height 9
type input "23 職工福利"
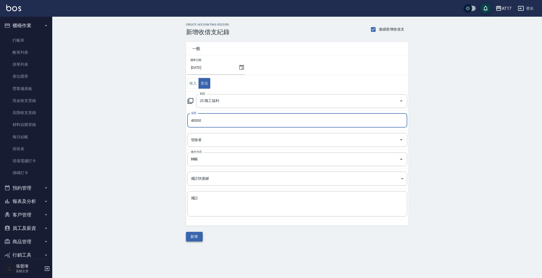
type input "40000"
click at [196, 237] on button "新增" at bounding box center [194, 237] width 17 height 10
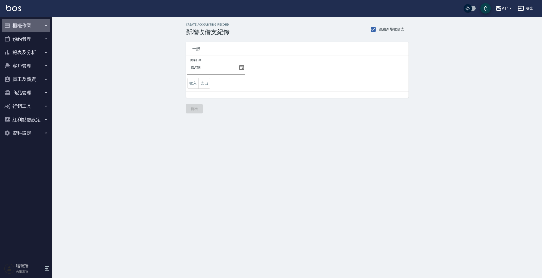
click at [38, 27] on button "櫃檯作業" at bounding box center [26, 26] width 48 height 14
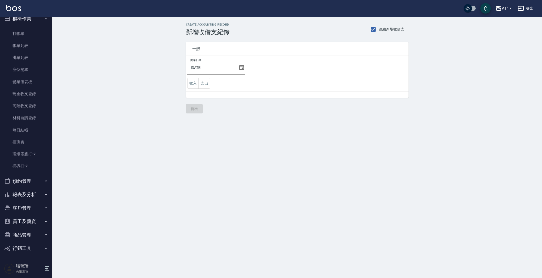
click at [30, 197] on button "報表及分析" at bounding box center [26, 195] width 48 height 14
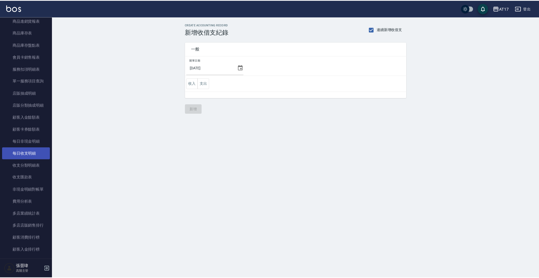
scroll to position [462, 0]
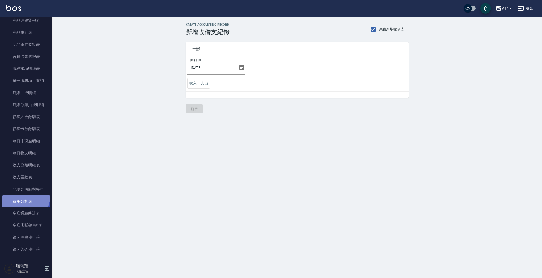
click at [22, 196] on link "費用分析表" at bounding box center [26, 202] width 48 height 12
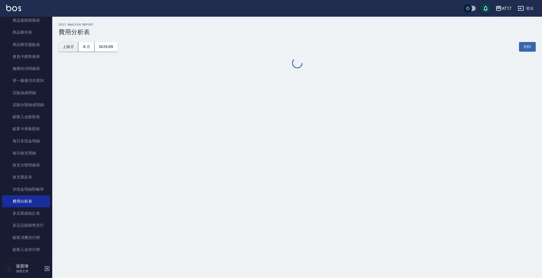
click at [72, 48] on button "上個月" at bounding box center [68, 47] width 20 height 10
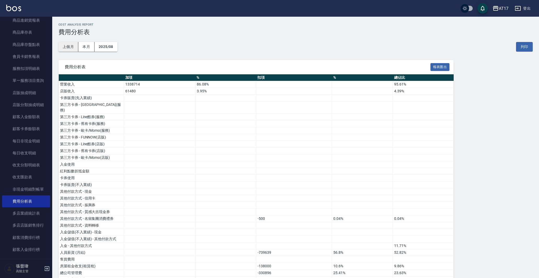
click at [70, 47] on button "上個月" at bounding box center [68, 47] width 20 height 10
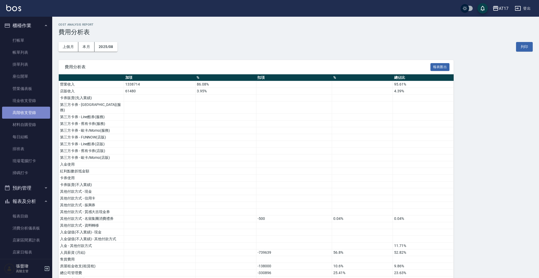
click at [26, 113] on link "高階收支登錄" at bounding box center [26, 113] width 48 height 12
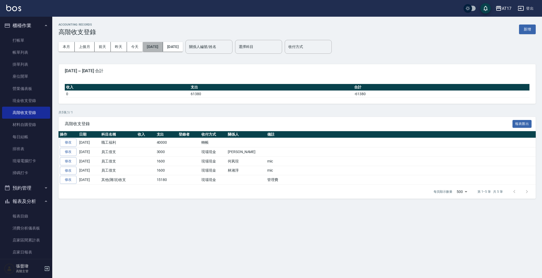
click at [163, 48] on button "2025/09/01" at bounding box center [153, 47] width 20 height 10
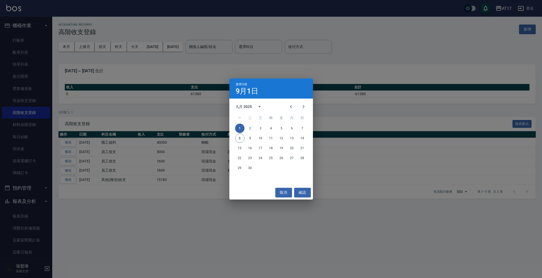
click at [199, 98] on div "選擇日期 9月1日 九月 2025 一 二 三 四 五 六 日 1 2 3 4 5 6 7 8 9 10 11 12 13 14 15 16 17 18 19…" at bounding box center [271, 139] width 542 height 278
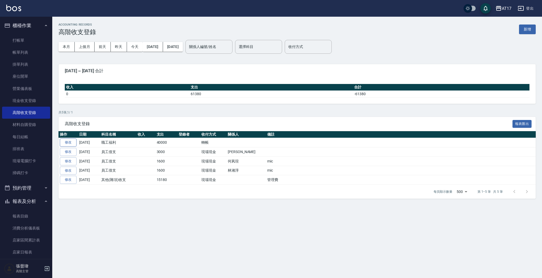
click at [67, 143] on link "修改" at bounding box center [68, 143] width 17 height 8
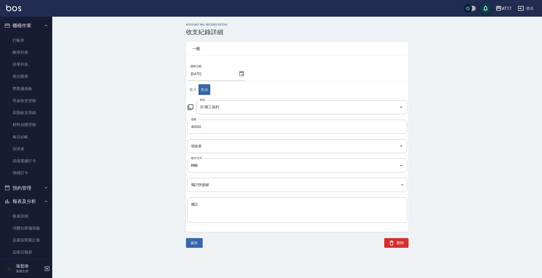
click at [241, 74] on icon at bounding box center [241, 73] width 5 height 5
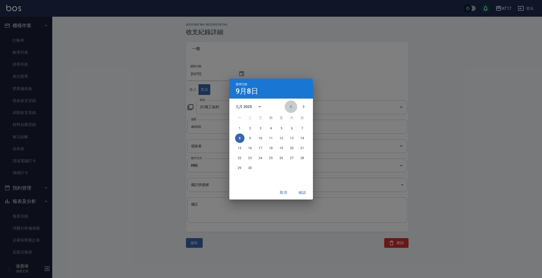
click at [291, 107] on icon "Previous month" at bounding box center [291, 107] width 6 height 6
click at [301, 168] on button "31" at bounding box center [302, 167] width 9 height 9
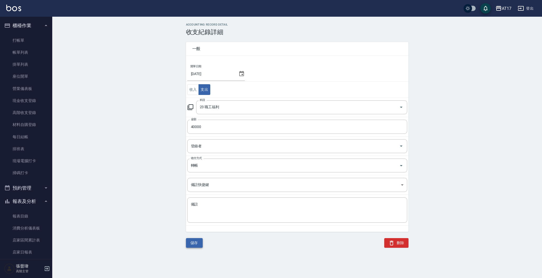
click at [194, 244] on button "儲存" at bounding box center [194, 243] width 17 height 10
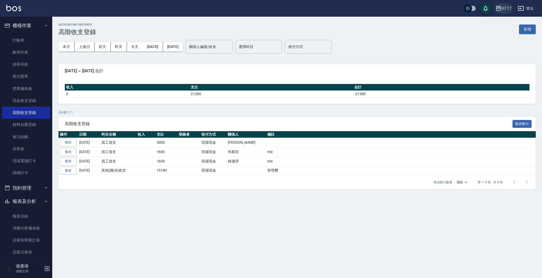
click at [497, 8] on icon "button" at bounding box center [498, 8] width 6 height 6
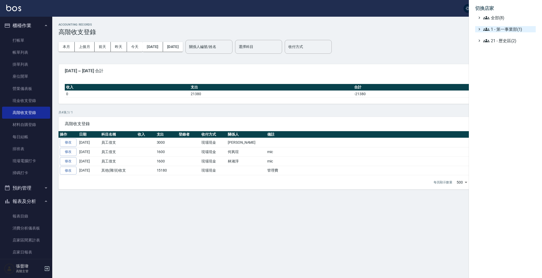
click at [518, 28] on span "1 - 第一事業部(1)" at bounding box center [508, 29] width 50 height 6
click at [520, 35] on span "1.08 - 張晉瑋(6)" at bounding box center [510, 35] width 45 height 6
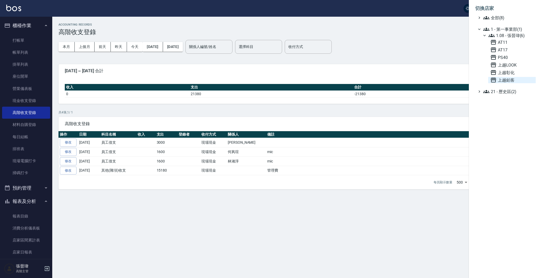
click at [509, 79] on span "上越鉑客" at bounding box center [511, 80] width 43 height 6
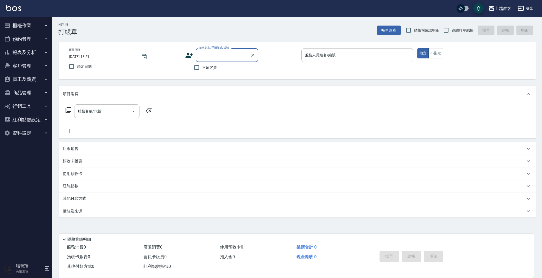
click at [32, 52] on button "報表及分析" at bounding box center [26, 53] width 48 height 14
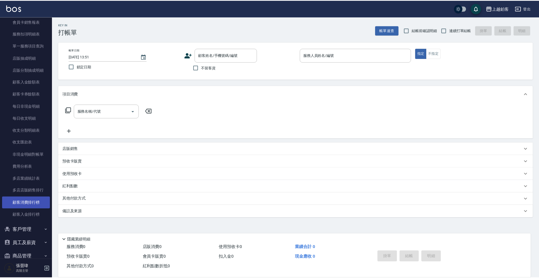
scroll to position [356, 0]
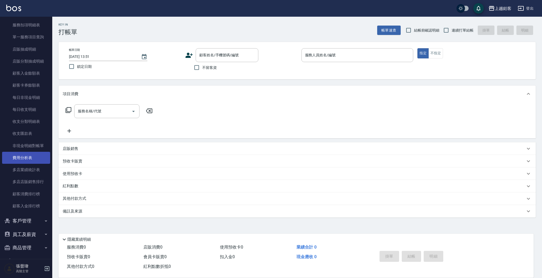
click at [32, 155] on link "費用分析表" at bounding box center [26, 158] width 48 height 12
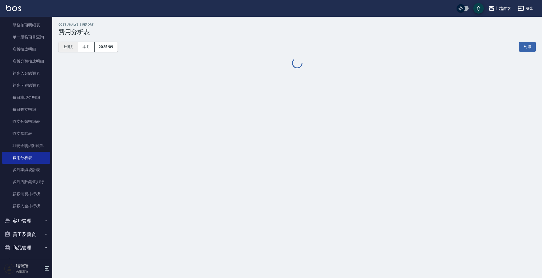
click at [74, 47] on button "上個月" at bounding box center [68, 47] width 20 height 10
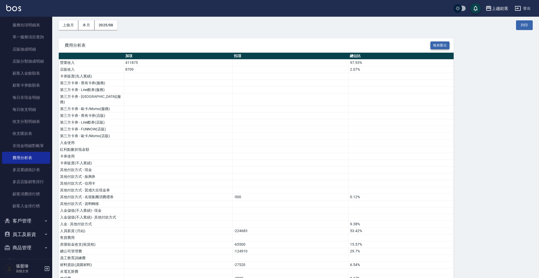
scroll to position [21, 0]
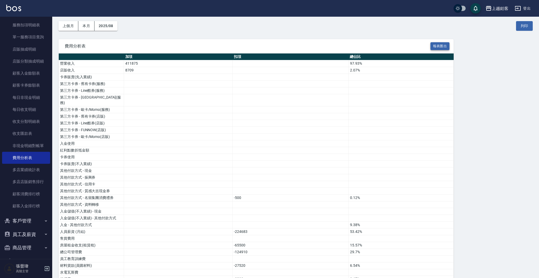
click at [441, 45] on button "報表匯出" at bounding box center [440, 46] width 19 height 8
drag, startPoint x: 405, startPoint y: 244, endPoint x: 171, endPoint y: 243, distance: 234.0
click at [171, 249] on td at bounding box center [178, 252] width 109 height 7
